Goal: Entertainment & Leisure: Browse casually

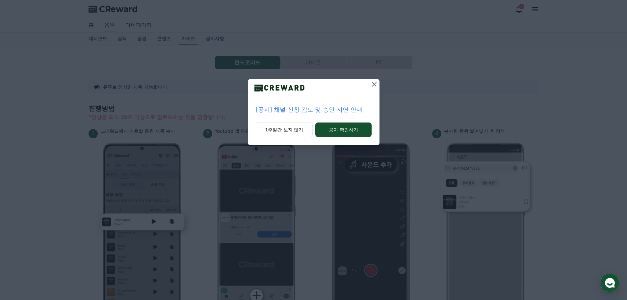
click at [374, 84] on icon at bounding box center [374, 84] width 8 height 8
click at [278, 134] on button "1주일간 보지 않기" at bounding box center [283, 129] width 57 height 15
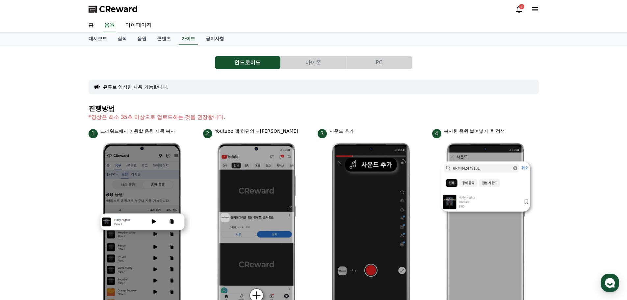
click at [122, 12] on span "CReward" at bounding box center [118, 9] width 39 height 11
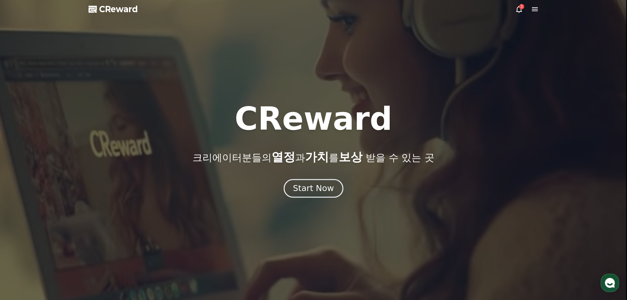
click at [311, 184] on div "Start Now" at bounding box center [313, 188] width 41 height 11
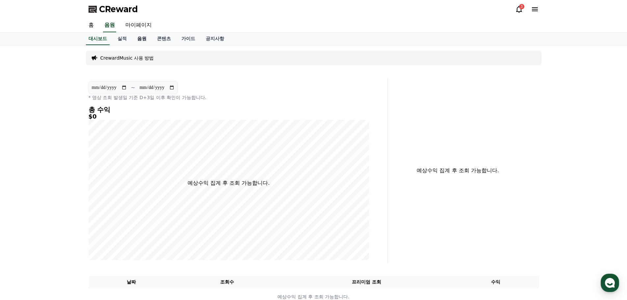
click at [137, 38] on link "음원" at bounding box center [142, 39] width 20 height 13
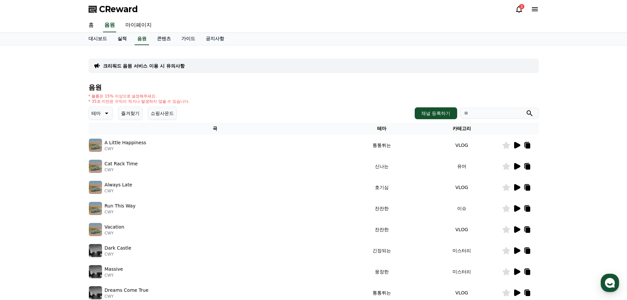
click at [120, 39] on link "실적" at bounding box center [122, 39] width 20 height 13
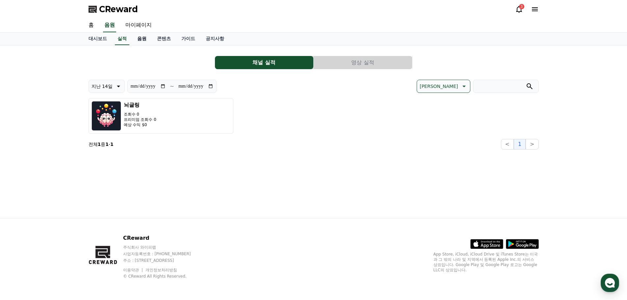
click at [143, 39] on link "음원" at bounding box center [142, 39] width 20 height 13
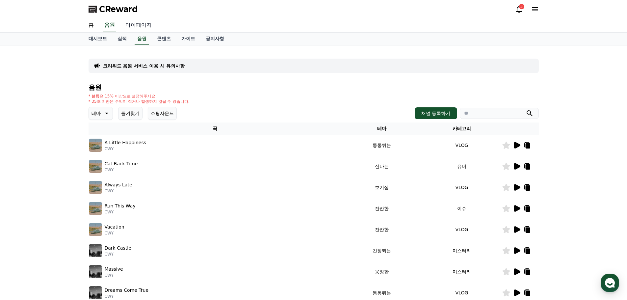
click at [130, 27] on link "마이페이지" at bounding box center [138, 25] width 37 height 14
select select "**********"
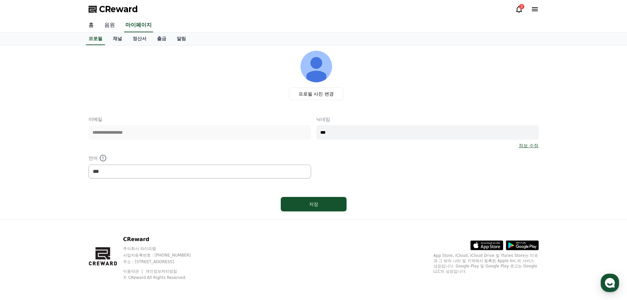
click at [115, 27] on link "음원" at bounding box center [109, 25] width 21 height 14
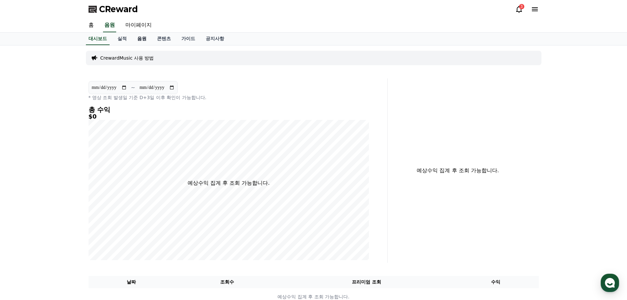
click at [147, 38] on link "음원" at bounding box center [142, 39] width 20 height 13
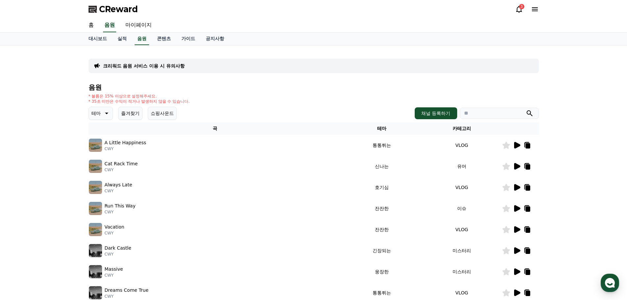
click at [515, 143] on icon at bounding box center [517, 145] width 6 height 7
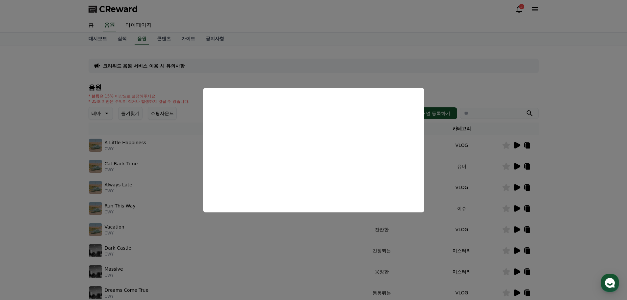
click at [484, 70] on button "close modal" at bounding box center [313, 150] width 627 height 300
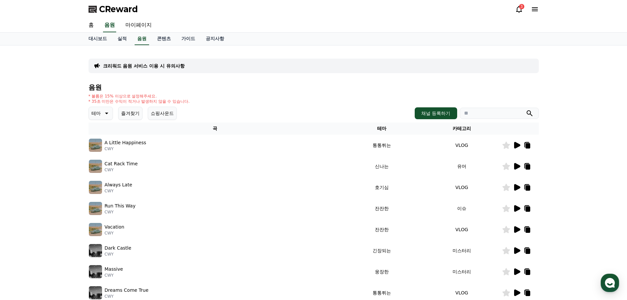
click at [528, 144] on icon at bounding box center [527, 145] width 5 height 5
click at [98, 146] on img at bounding box center [95, 145] width 13 height 13
click at [518, 147] on icon at bounding box center [517, 145] width 6 height 7
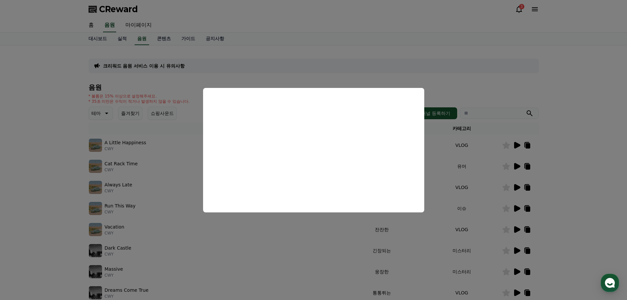
click at [542, 134] on button "close modal" at bounding box center [313, 150] width 627 height 300
click at [519, 165] on icon at bounding box center [517, 166] width 6 height 7
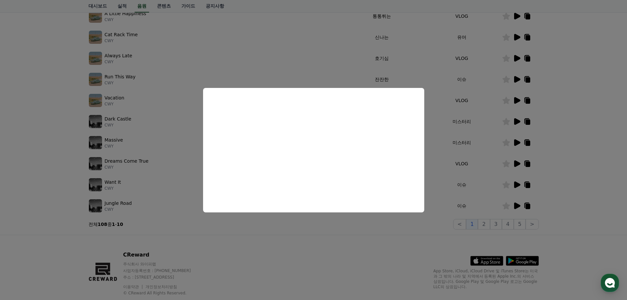
scroll to position [132, 0]
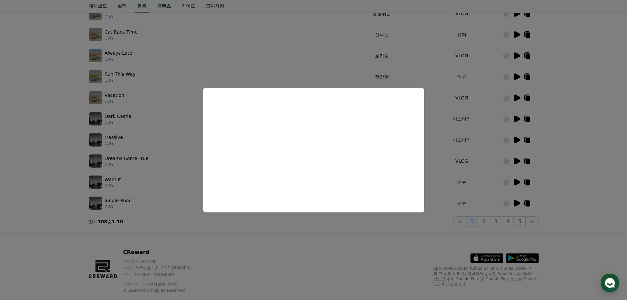
click at [517, 77] on button "close modal" at bounding box center [313, 150] width 627 height 300
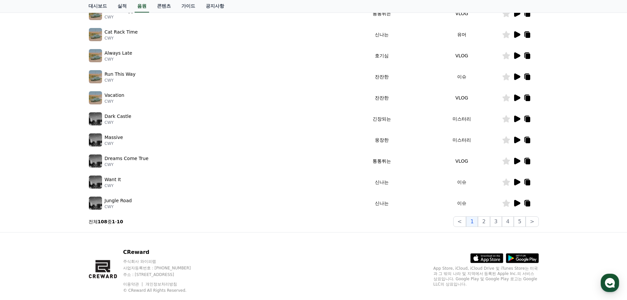
click at [516, 114] on td at bounding box center [520, 118] width 37 height 21
click at [516, 120] on icon at bounding box center [517, 118] width 6 height 7
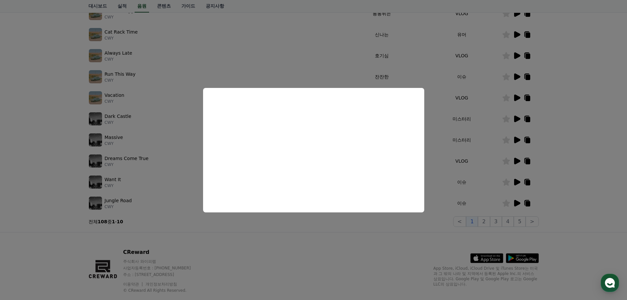
click at [517, 140] on button "close modal" at bounding box center [313, 150] width 627 height 300
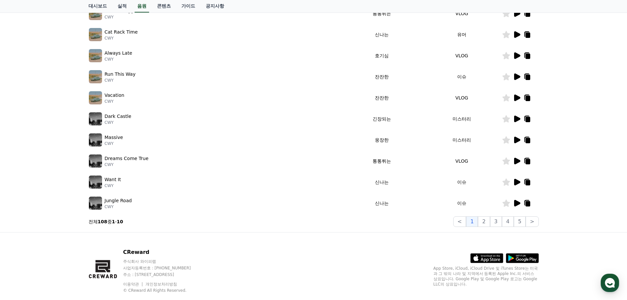
click at [518, 163] on icon at bounding box center [517, 161] width 8 height 8
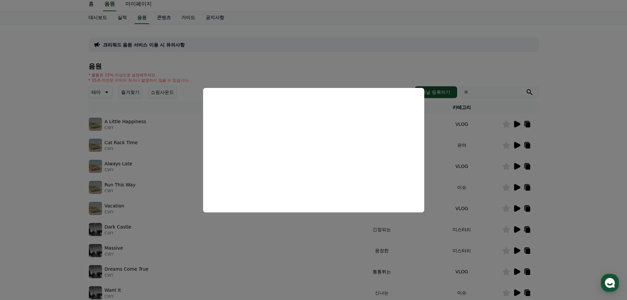
scroll to position [0, 0]
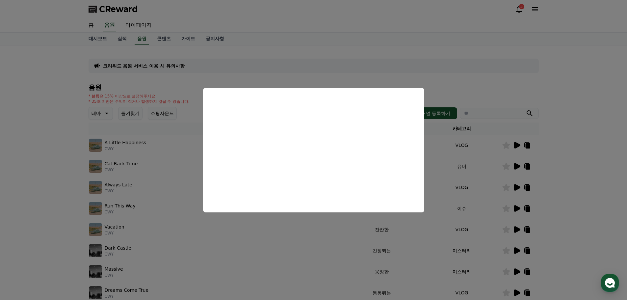
click at [102, 114] on button "close modal" at bounding box center [313, 150] width 627 height 300
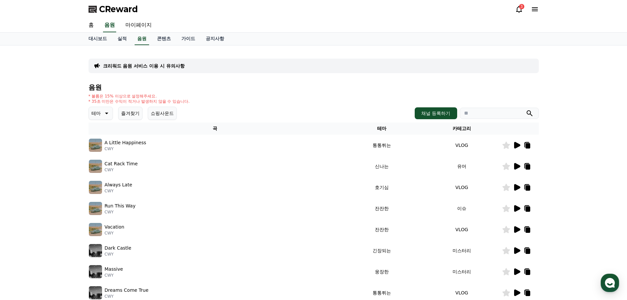
click at [105, 113] on icon at bounding box center [106, 113] width 8 height 8
click at [102, 165] on button "호기심" at bounding box center [98, 165] width 19 height 14
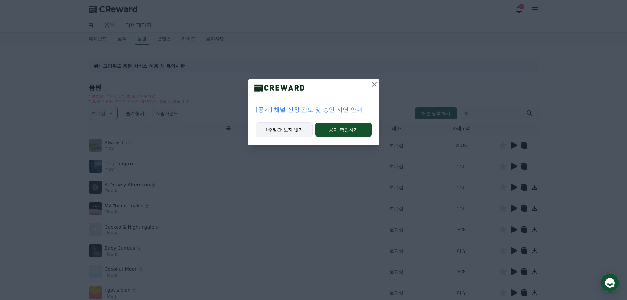
click at [300, 130] on button "1주일간 보지 않기" at bounding box center [284, 129] width 57 height 15
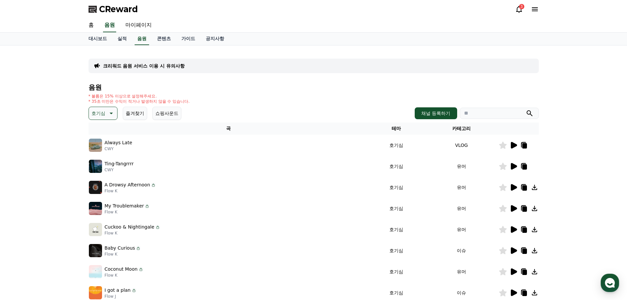
click at [513, 146] on icon at bounding box center [514, 145] width 6 height 7
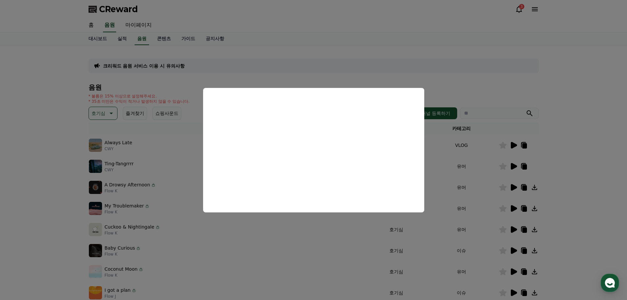
click at [119, 168] on button "close modal" at bounding box center [313, 150] width 627 height 300
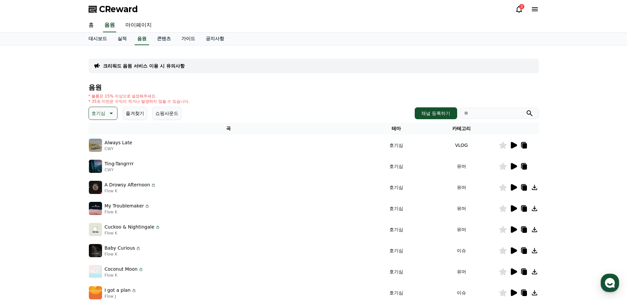
click at [105, 168] on p "CWY" at bounding box center [119, 169] width 29 height 5
click at [95, 168] on img at bounding box center [95, 166] width 13 height 13
click at [523, 143] on icon at bounding box center [524, 145] width 8 height 8
click at [513, 146] on icon at bounding box center [514, 145] width 6 height 7
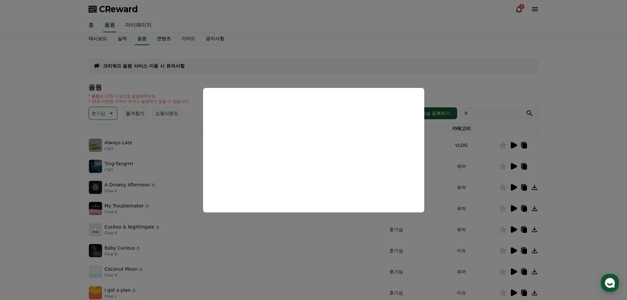
click at [490, 218] on button "close modal" at bounding box center [313, 150] width 627 height 300
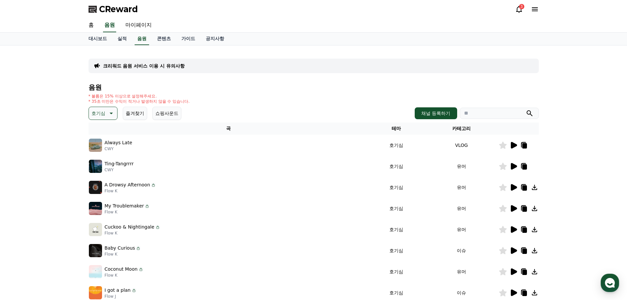
click at [111, 114] on icon at bounding box center [111, 113] width 8 height 8
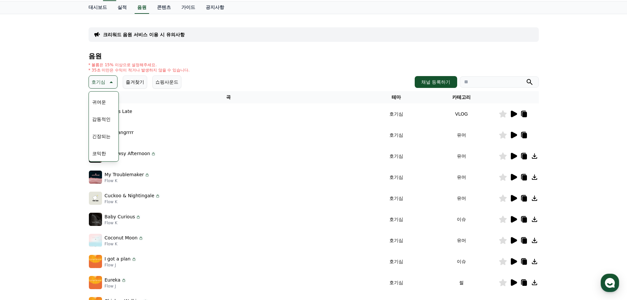
scroll to position [33, 0]
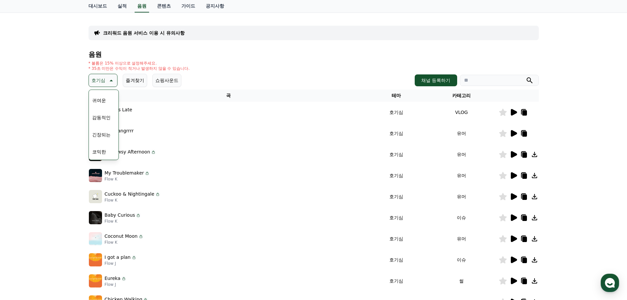
click at [110, 135] on button "긴장되는" at bounding box center [101, 134] width 24 height 14
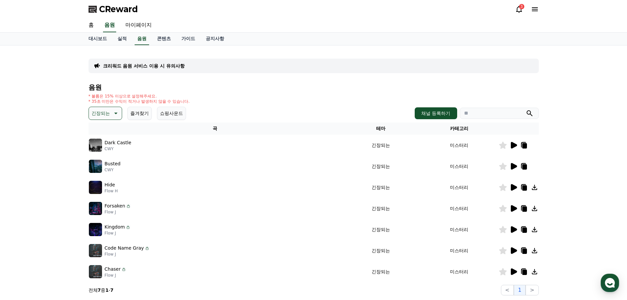
click at [96, 112] on p "긴장되는" at bounding box center [100, 113] width 18 height 9
click at [105, 146] on button "환상적인" at bounding box center [101, 147] width 24 height 14
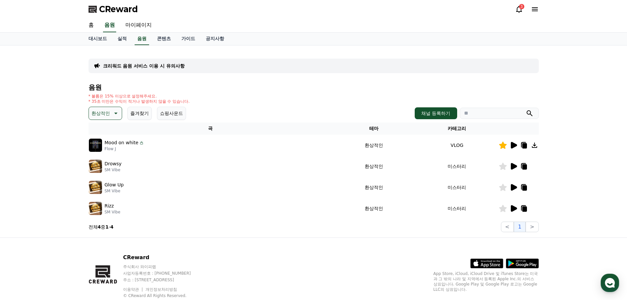
click at [116, 114] on icon at bounding box center [115, 113] width 8 height 8
click at [105, 140] on button "웅장한" at bounding box center [98, 136] width 19 height 14
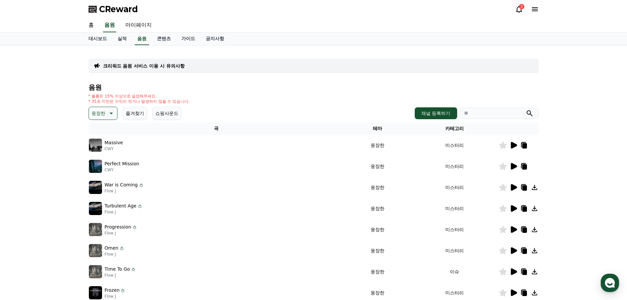
click at [514, 146] on icon at bounding box center [514, 145] width 6 height 7
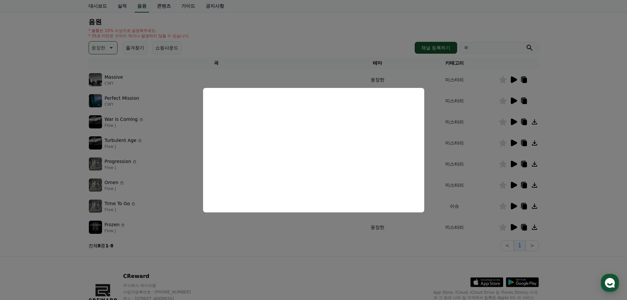
scroll to position [66, 0]
click at [513, 188] on button "close modal" at bounding box center [313, 150] width 627 height 300
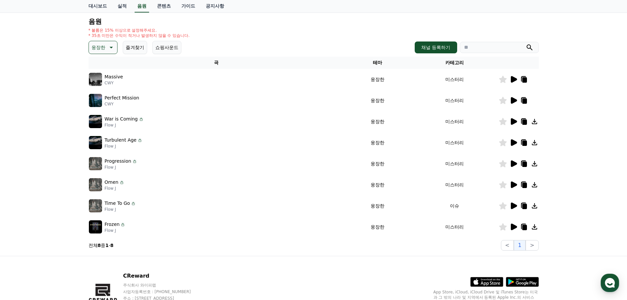
click at [512, 208] on icon at bounding box center [514, 205] width 6 height 7
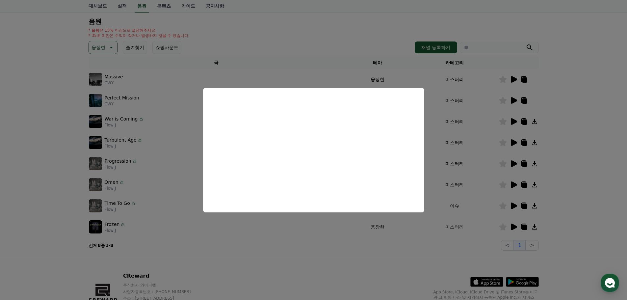
click at [112, 46] on button "close modal" at bounding box center [313, 150] width 627 height 300
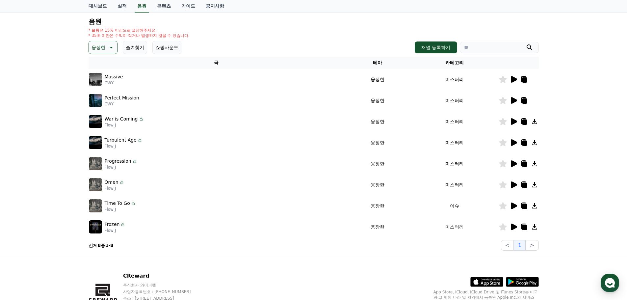
click at [112, 47] on icon at bounding box center [111, 48] width 3 height 2
click at [103, 81] on button "환상적인" at bounding box center [101, 82] width 24 height 14
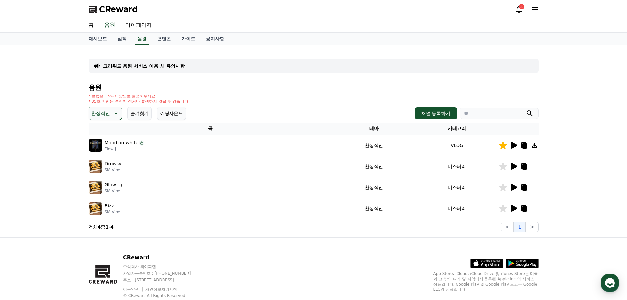
click at [517, 191] on td at bounding box center [518, 187] width 40 height 21
click at [512, 141] on icon at bounding box center [513, 145] width 8 height 8
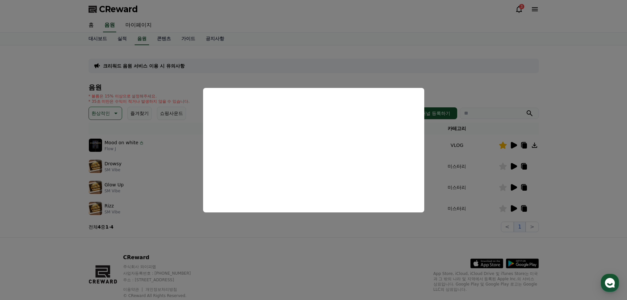
click at [140, 115] on button "close modal" at bounding box center [313, 150] width 627 height 300
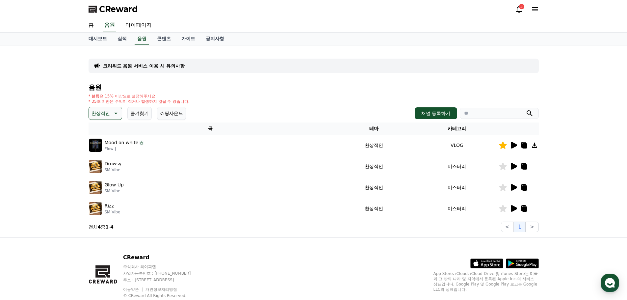
click at [141, 114] on button "즐겨찾기" at bounding box center [139, 113] width 24 height 13
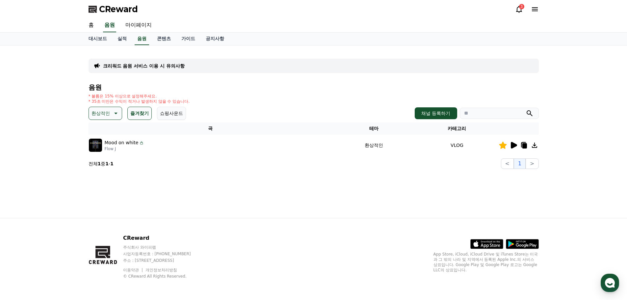
click at [512, 147] on icon at bounding box center [514, 145] width 6 height 7
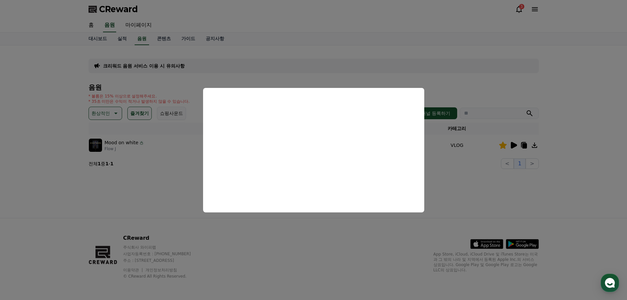
click at [104, 110] on button "close modal" at bounding box center [313, 150] width 627 height 300
click at [109, 113] on p "환상적인" at bounding box center [100, 113] width 18 height 9
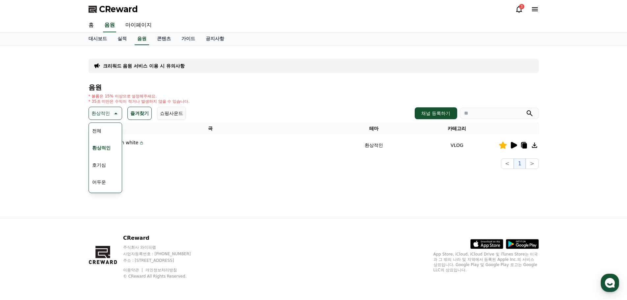
drag, startPoint x: 117, startPoint y: 136, endPoint x: 119, endPoint y: 153, distance: 17.5
click at [119, 153] on div "전체 환상적인 호기심 어두운 밝은 통통튀는 신나는 반전 웅장한 드라마틱 즐거움 분위기있는 EDM 그루브 슬픈 잔잔한 귀여운 감동적인 긴장되는 …" at bounding box center [105, 157] width 32 height 68
click at [98, 133] on button "전체" at bounding box center [96, 130] width 14 height 14
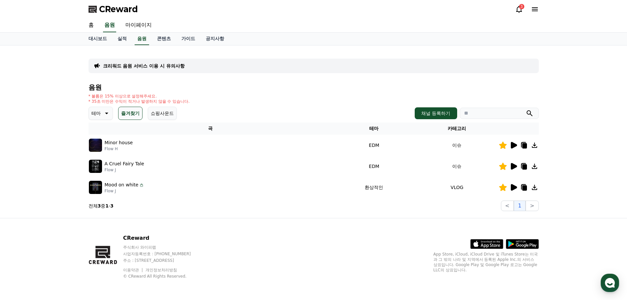
click at [514, 186] on icon at bounding box center [514, 187] width 6 height 7
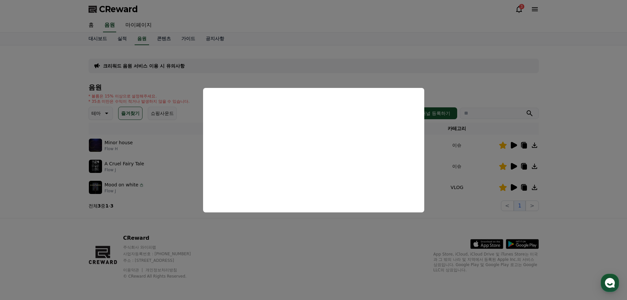
click at [448, 72] on button "close modal" at bounding box center [313, 150] width 627 height 300
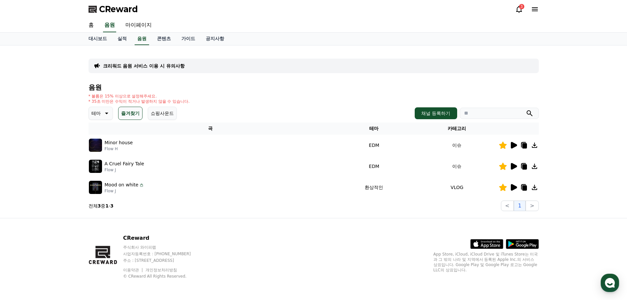
click at [109, 114] on icon at bounding box center [106, 113] width 8 height 8
click at [103, 128] on button "전체" at bounding box center [96, 130] width 14 height 14
click at [514, 147] on icon at bounding box center [514, 145] width 6 height 7
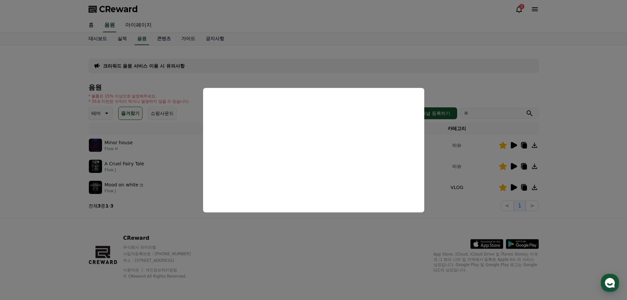
click at [564, 90] on button "close modal" at bounding box center [313, 150] width 627 height 300
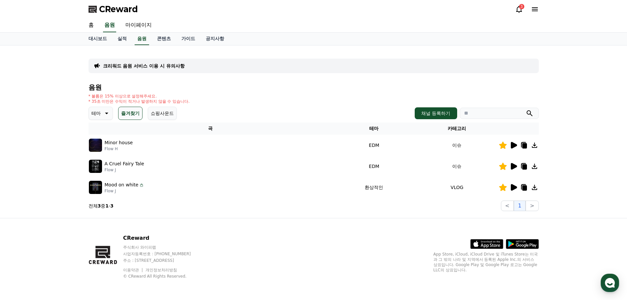
click at [515, 166] on icon at bounding box center [514, 166] width 6 height 7
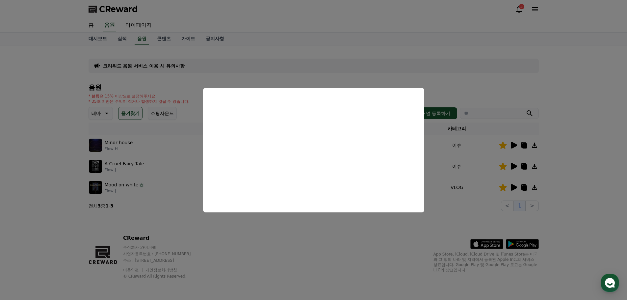
click at [424, 76] on button "close modal" at bounding box center [313, 150] width 627 height 300
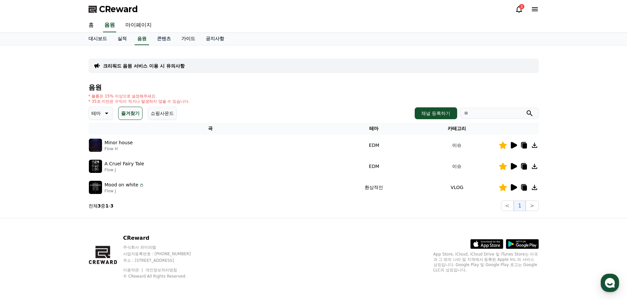
click at [90, 112] on button "테마" at bounding box center [101, 113] width 24 height 13
click at [98, 128] on button "전체" at bounding box center [96, 130] width 14 height 14
click at [130, 113] on button "즐겨찾기" at bounding box center [130, 113] width 24 height 13
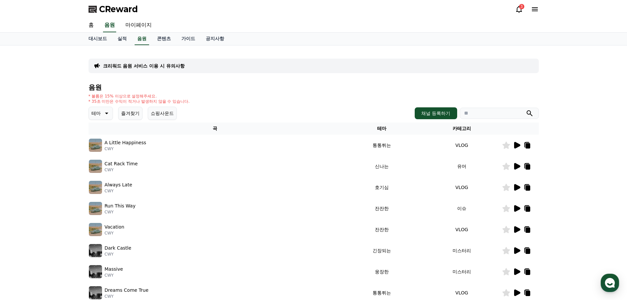
click at [107, 114] on icon at bounding box center [106, 113] width 8 height 8
click at [100, 177] on button "분위기있는" at bounding box center [103, 179] width 28 height 14
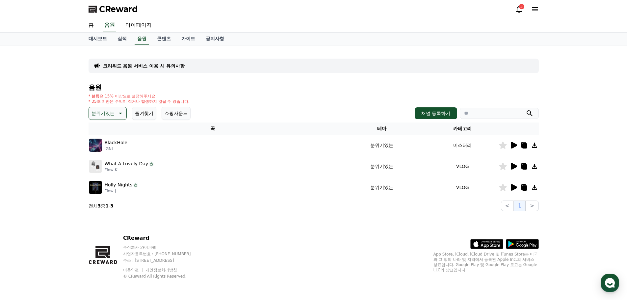
click at [512, 166] on icon at bounding box center [514, 166] width 6 height 7
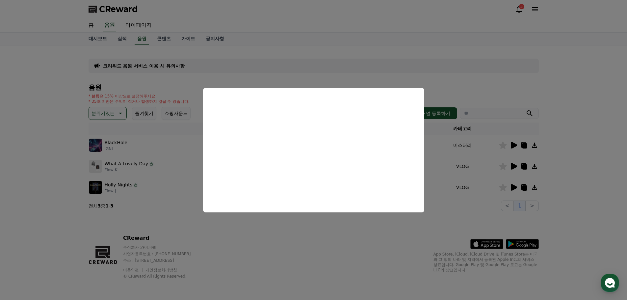
click at [513, 189] on button "close modal" at bounding box center [313, 150] width 627 height 300
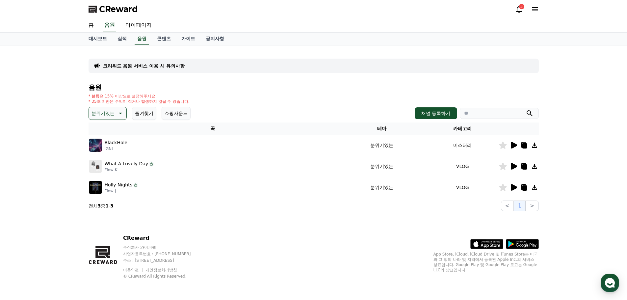
click at [515, 188] on icon at bounding box center [514, 187] width 6 height 7
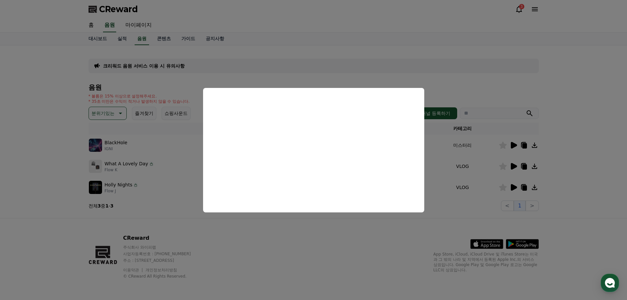
click at [105, 109] on button "close modal" at bounding box center [313, 150] width 627 height 300
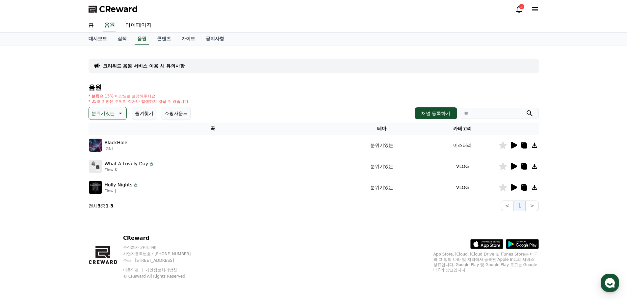
click at [513, 146] on icon at bounding box center [514, 145] width 6 height 7
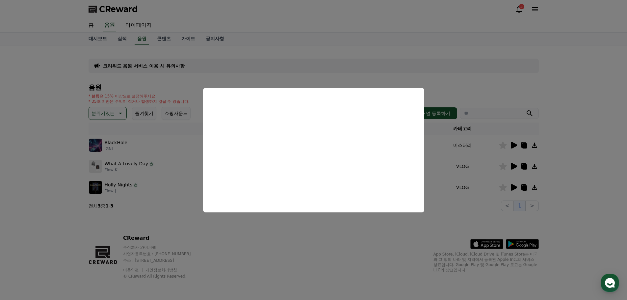
click at [113, 114] on button "close modal" at bounding box center [313, 150] width 627 height 300
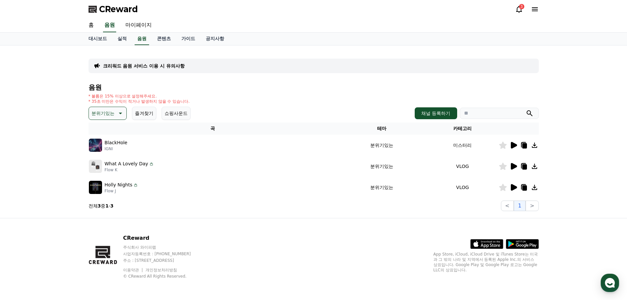
click at [117, 114] on icon at bounding box center [120, 113] width 8 height 8
click at [101, 164] on button "호기심" at bounding box center [98, 165] width 19 height 14
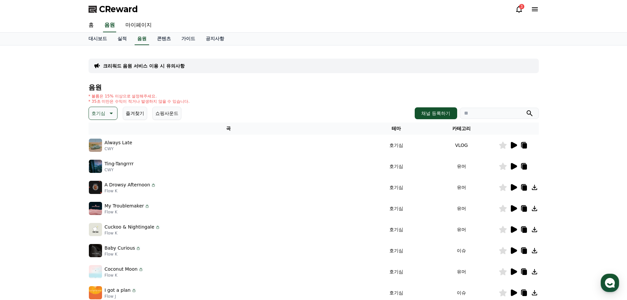
click at [516, 208] on icon at bounding box center [514, 208] width 6 height 7
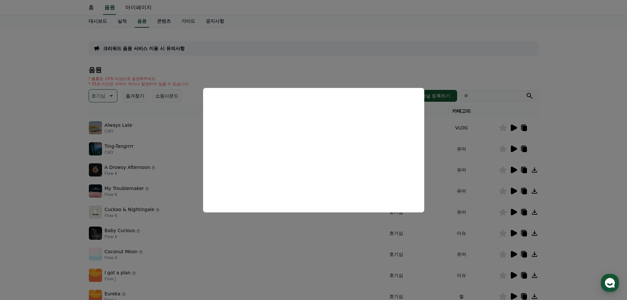
scroll to position [66, 0]
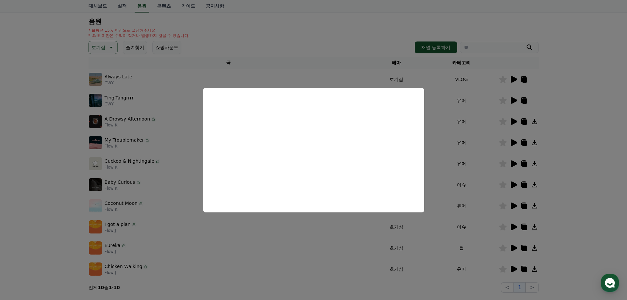
click at [514, 206] on button "close modal" at bounding box center [313, 150] width 627 height 300
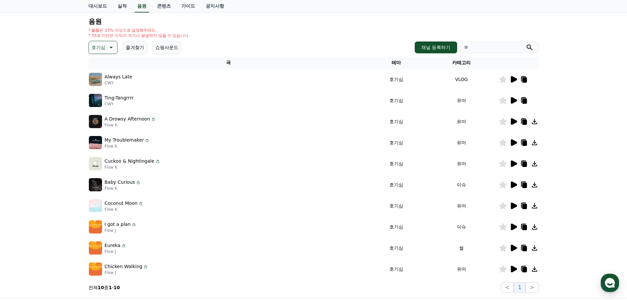
click at [514, 206] on icon at bounding box center [514, 205] width 6 height 7
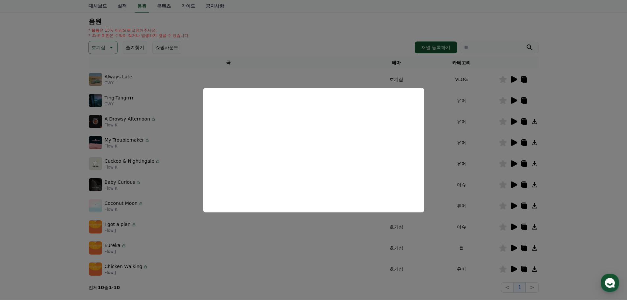
scroll to position [99, 0]
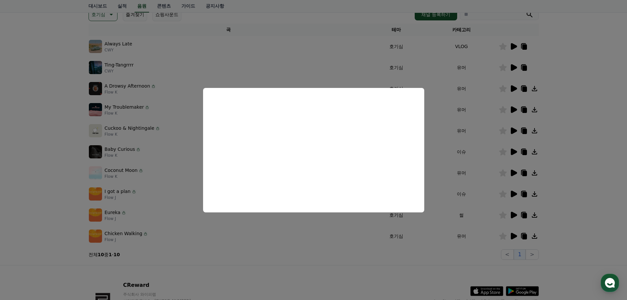
click at [512, 235] on button "close modal" at bounding box center [313, 150] width 627 height 300
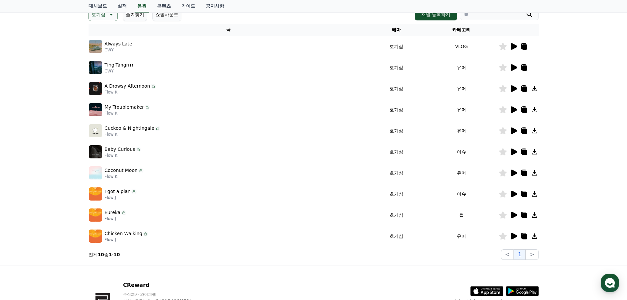
click at [512, 235] on icon at bounding box center [514, 236] width 6 height 7
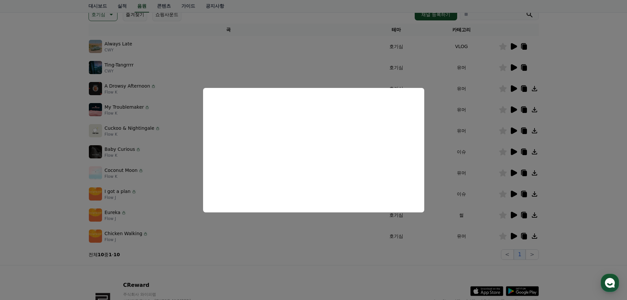
click at [511, 216] on button "close modal" at bounding box center [313, 150] width 627 height 300
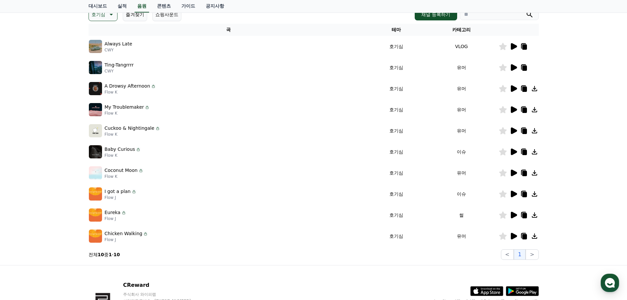
click at [511, 216] on icon at bounding box center [514, 215] width 6 height 7
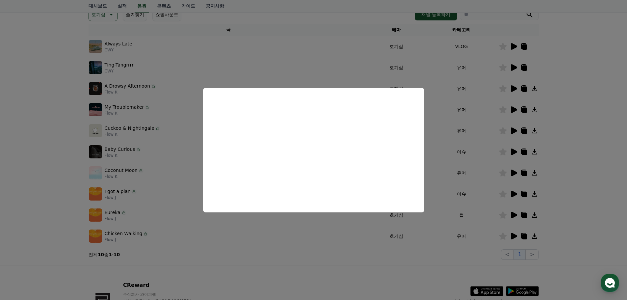
click at [475, 200] on button "close modal" at bounding box center [313, 150] width 627 height 300
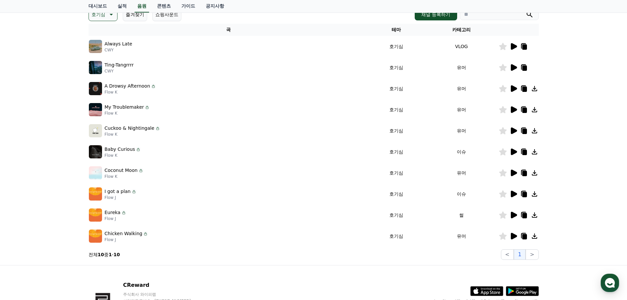
click at [503, 216] on icon at bounding box center [503, 214] width 8 height 7
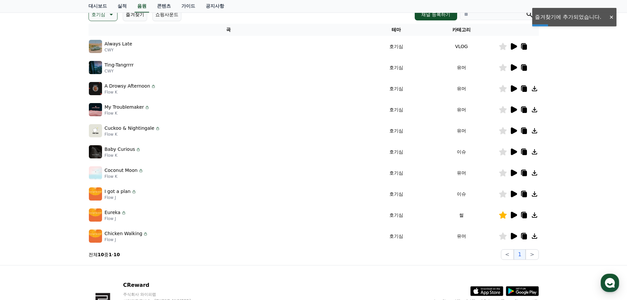
click at [525, 216] on icon at bounding box center [524, 215] width 5 height 5
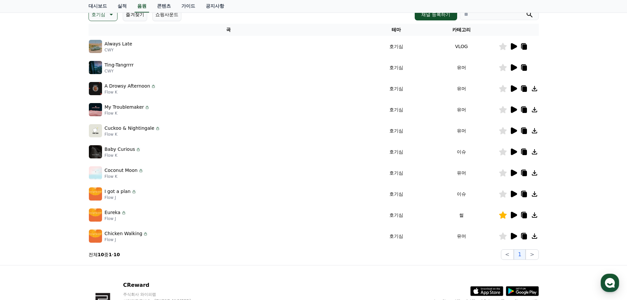
click at [523, 214] on icon at bounding box center [524, 215] width 5 height 5
click at [524, 215] on icon at bounding box center [524, 215] width 5 height 5
click at [523, 216] on icon at bounding box center [524, 215] width 5 height 5
click at [521, 216] on icon at bounding box center [524, 215] width 8 height 8
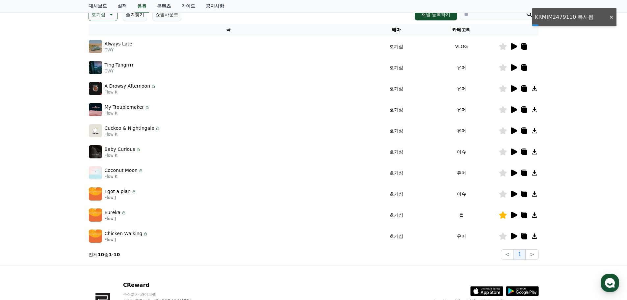
click at [96, 18] on p "호기심" at bounding box center [98, 14] width 14 height 9
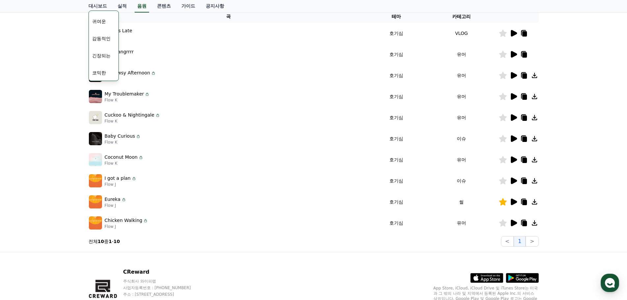
scroll to position [113, 0]
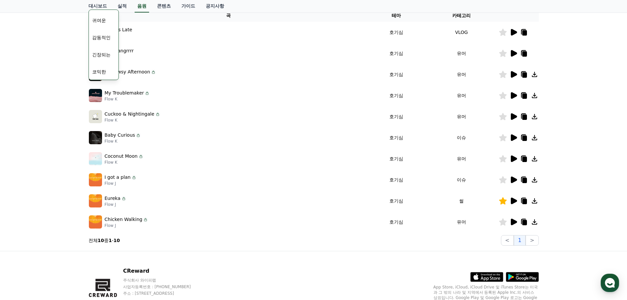
click at [514, 220] on icon at bounding box center [514, 221] width 6 height 7
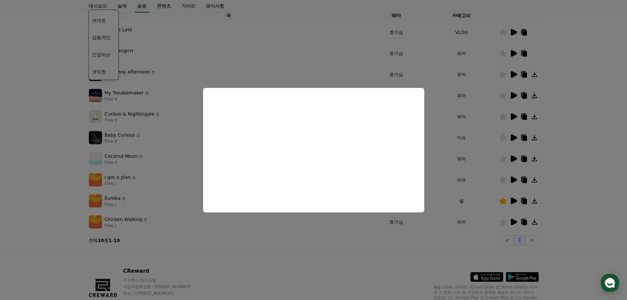
click at [303, 252] on button "close modal" at bounding box center [313, 150] width 627 height 300
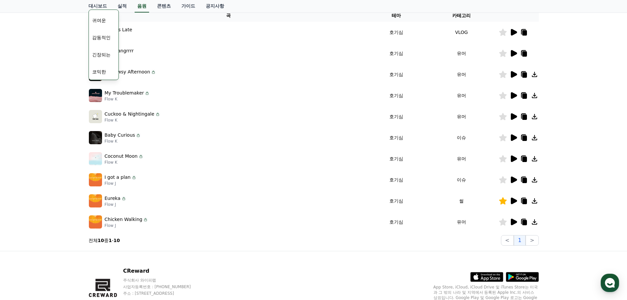
click at [513, 180] on icon at bounding box center [514, 179] width 6 height 7
